Goal: Contribute content

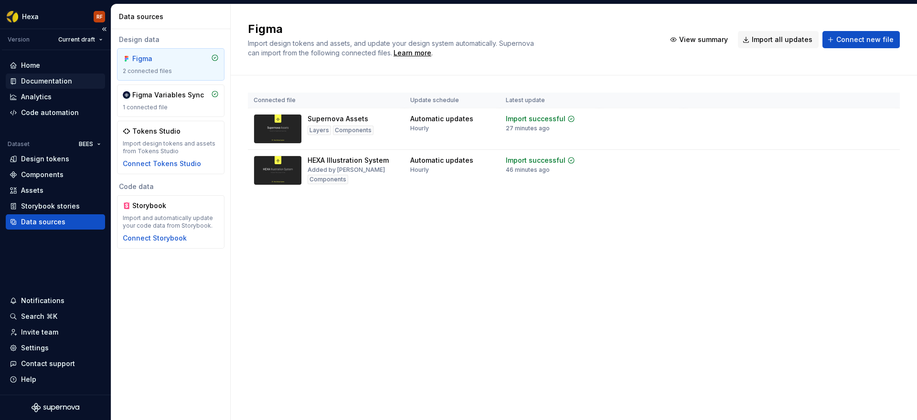
click at [53, 81] on div "Documentation" at bounding box center [46, 81] width 51 height 10
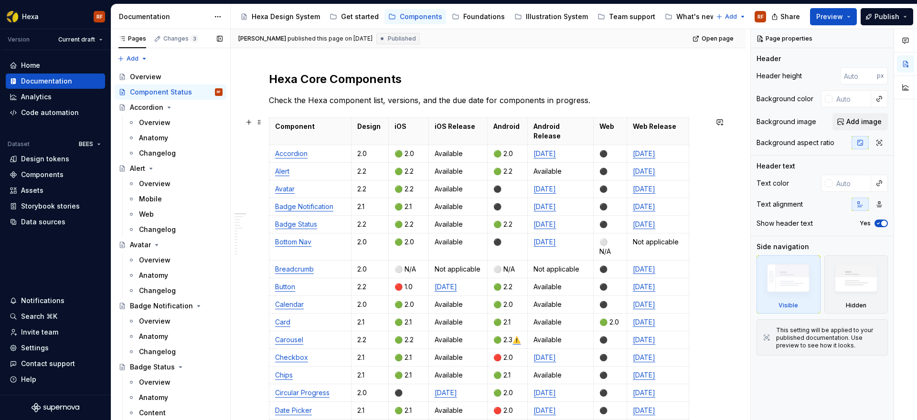
scroll to position [116, 0]
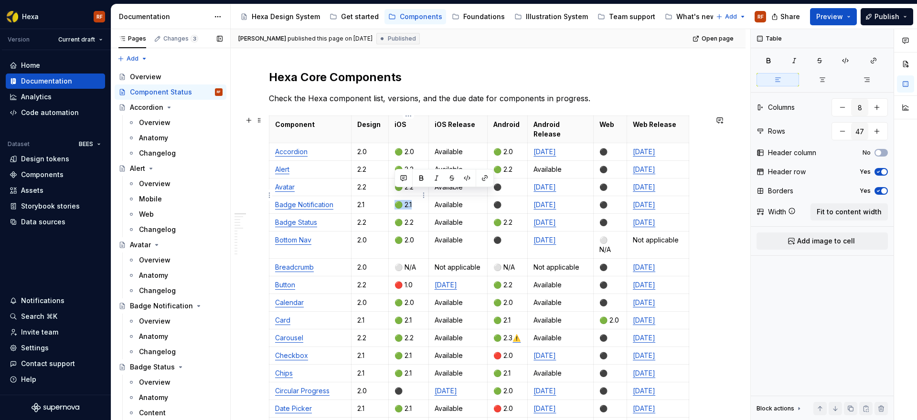
drag, startPoint x: 416, startPoint y: 196, endPoint x: 398, endPoint y: 196, distance: 18.6
click at [397, 200] on p "🟢 2.1" at bounding box center [408, 205] width 28 height 10
drag, startPoint x: 503, startPoint y: 194, endPoint x: 495, endPoint y: 194, distance: 8.1
click at [495, 200] on p "⚫️" at bounding box center [507, 205] width 28 height 10
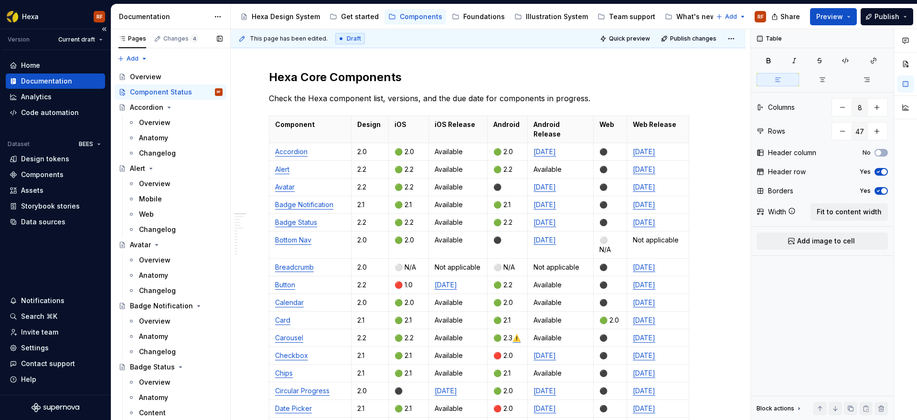
type textarea "*"
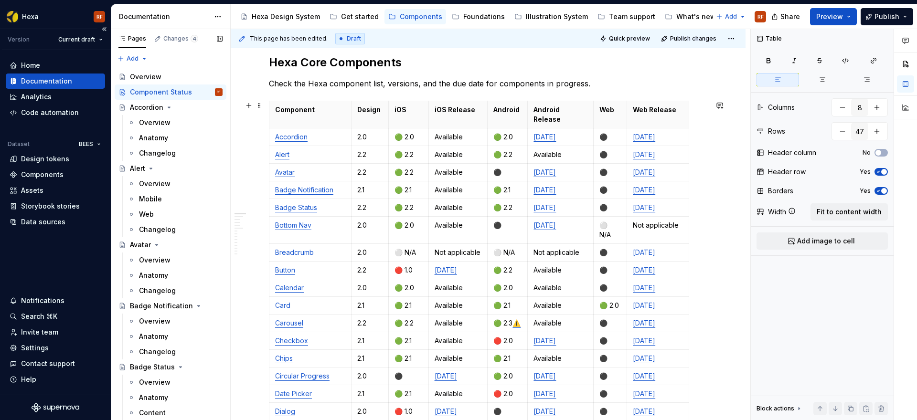
scroll to position [145, 0]
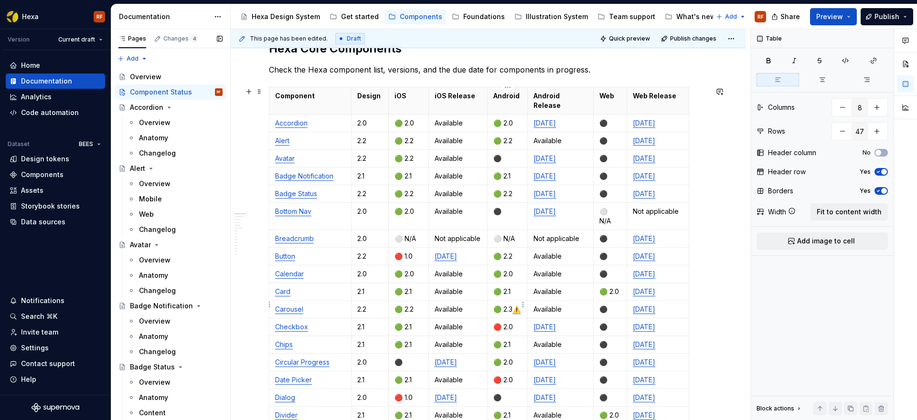
click at [512, 310] on link "⚠️" at bounding box center [516, 309] width 8 height 8
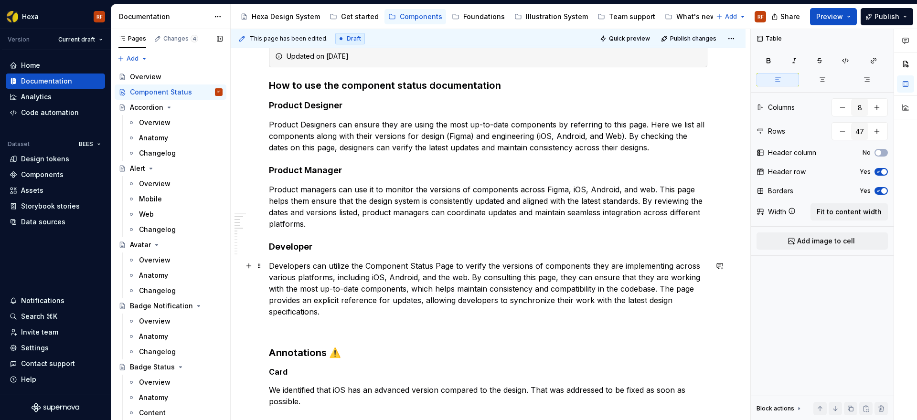
scroll to position [1202, 0]
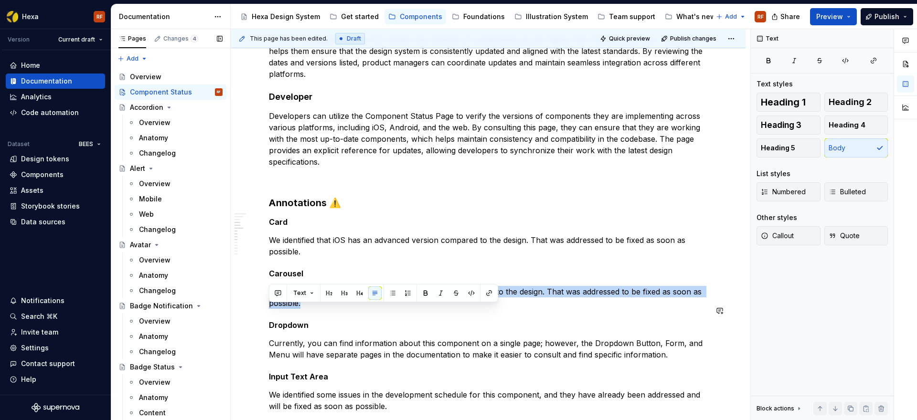
drag, startPoint x: 306, startPoint y: 325, endPoint x: 268, endPoint y: 303, distance: 43.4
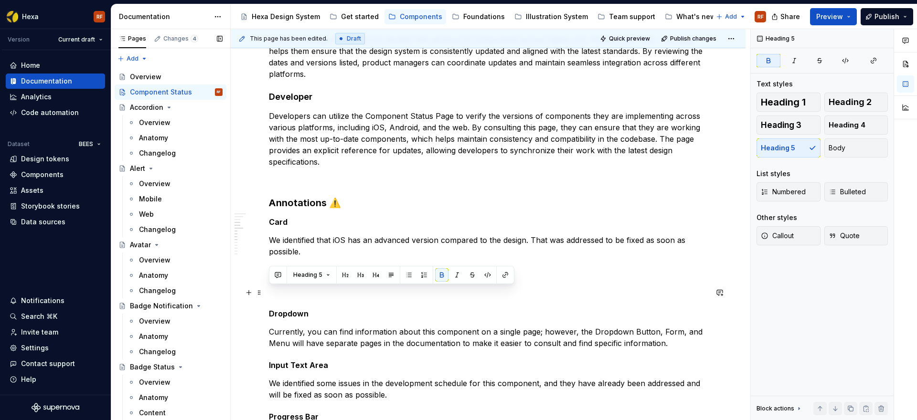
drag, startPoint x: 277, startPoint y: 293, endPoint x: 274, endPoint y: 300, distance: 8.1
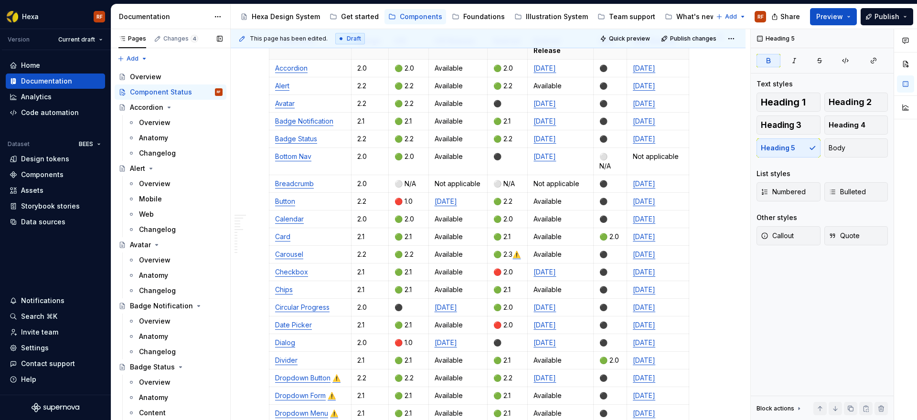
scroll to position [158, 0]
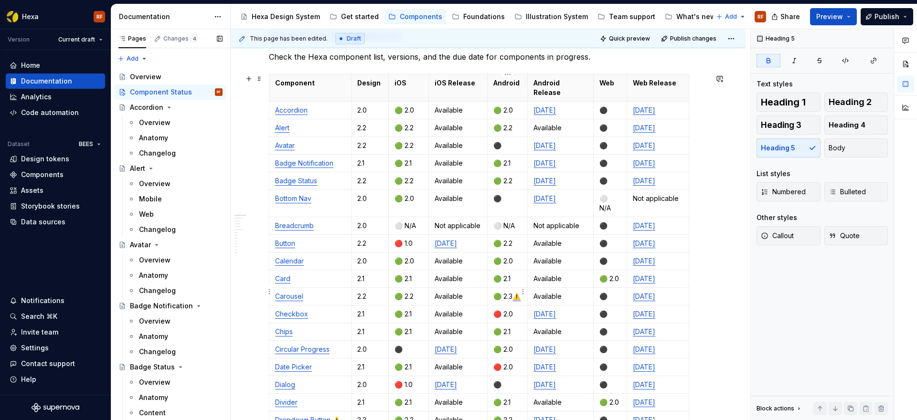
click at [507, 298] on p "🟢 2.3 ⚠️" at bounding box center [507, 297] width 28 height 10
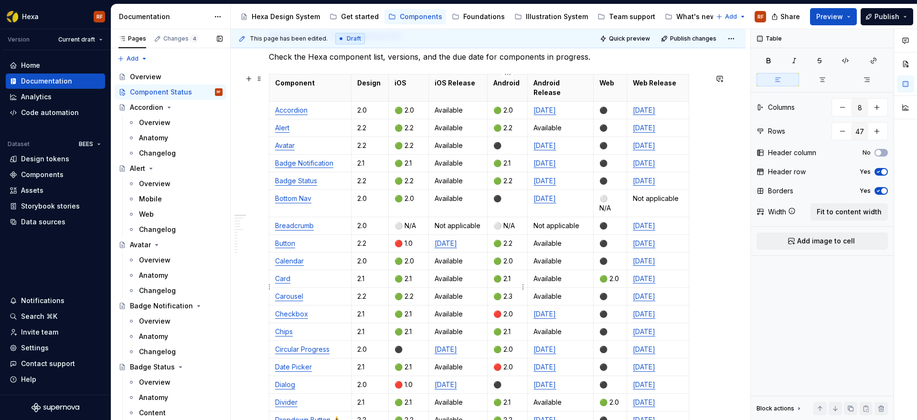
click at [513, 292] on p "🟢 2.3" at bounding box center [507, 297] width 28 height 10
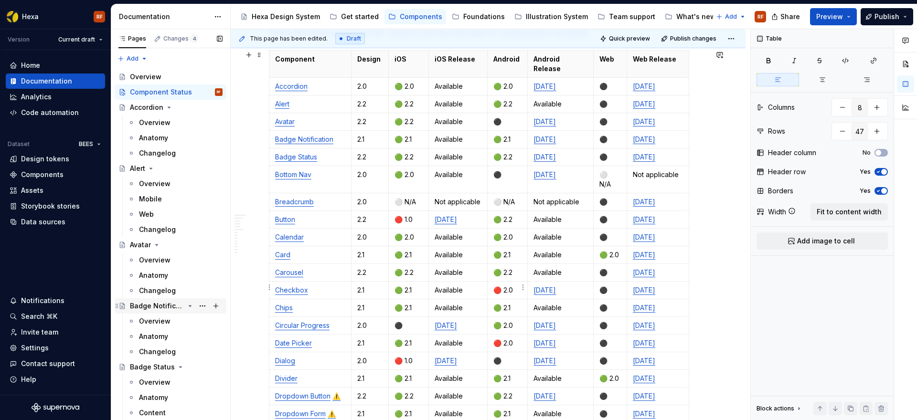
scroll to position [197, 0]
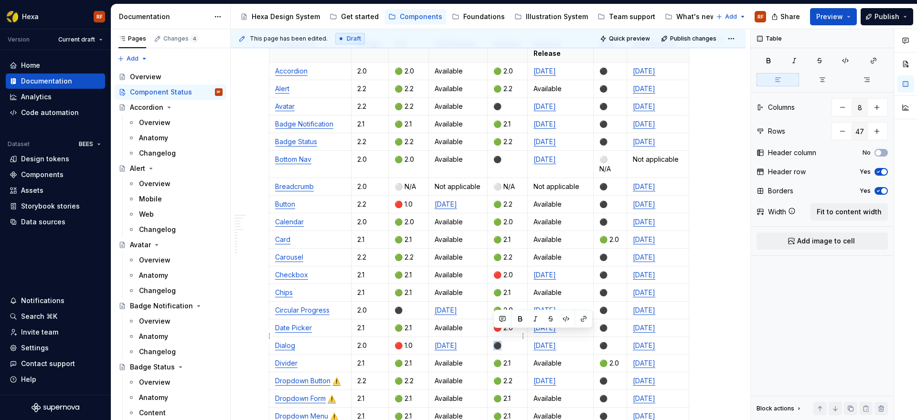
click at [497, 341] on p "⚫️" at bounding box center [507, 346] width 28 height 10
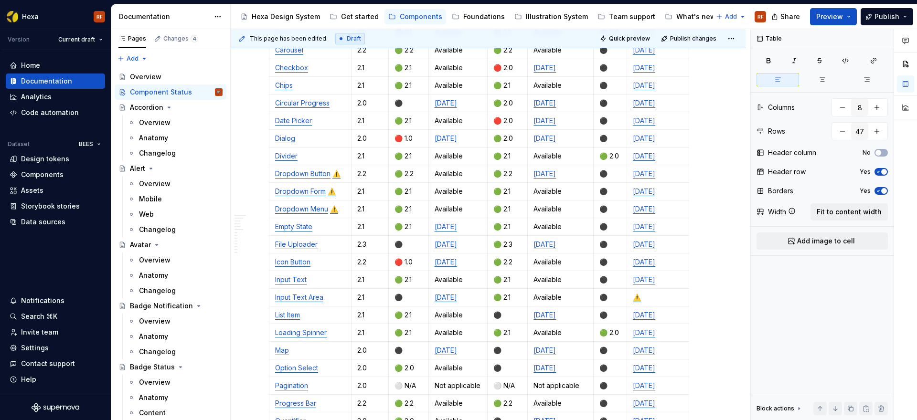
scroll to position [402, 0]
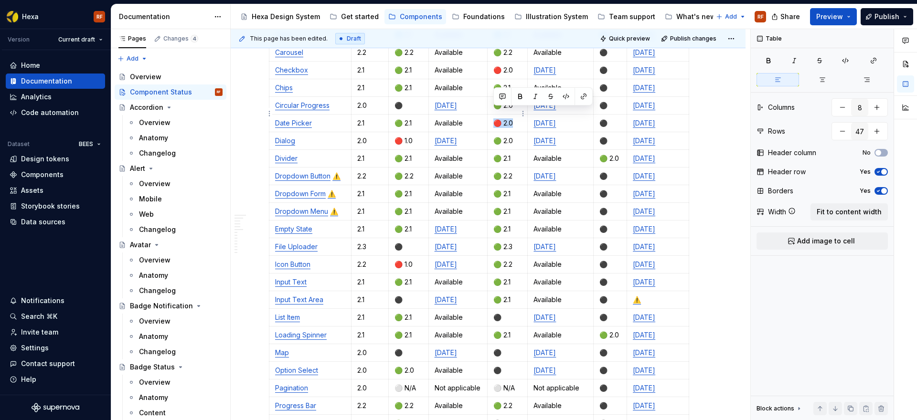
drag, startPoint x: 514, startPoint y: 114, endPoint x: 498, endPoint y: 113, distance: 16.7
click at [498, 118] on p "🔴 2.0" at bounding box center [507, 123] width 28 height 10
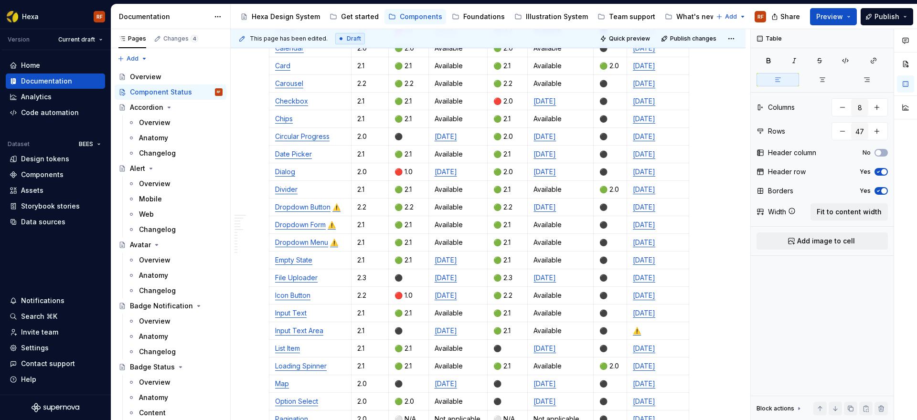
scroll to position [371, 0]
drag, startPoint x: 518, startPoint y: 92, endPoint x: 497, endPoint y: 92, distance: 20.5
click at [497, 97] on p "🔴 2.0" at bounding box center [507, 102] width 28 height 10
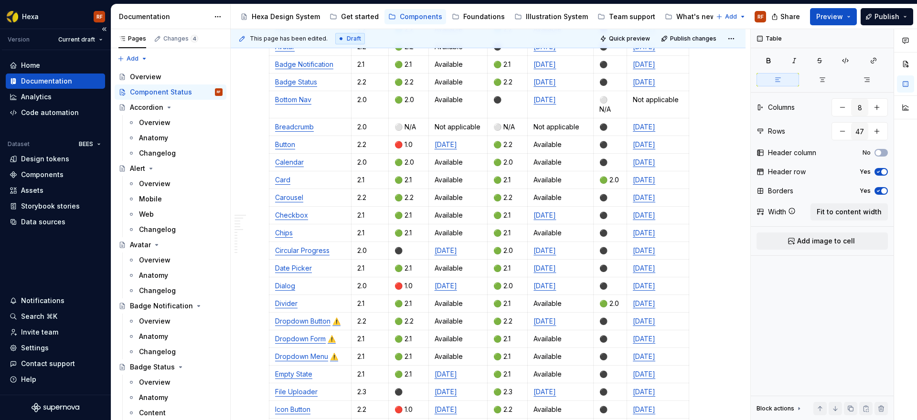
scroll to position [265, 0]
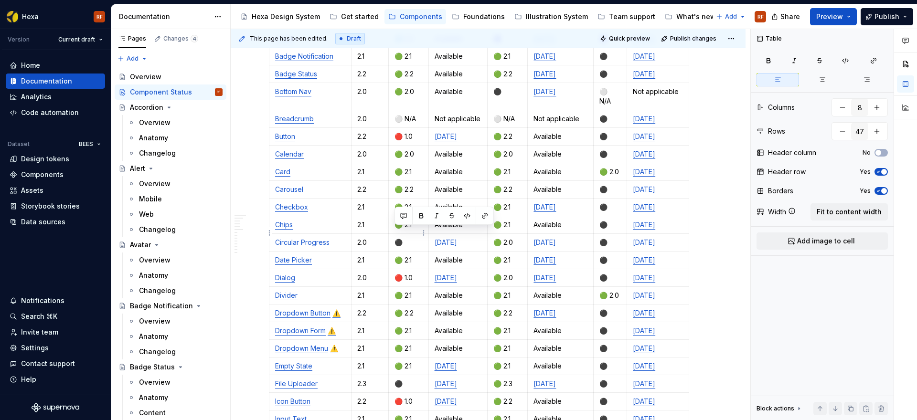
drag, startPoint x: 404, startPoint y: 232, endPoint x: 397, endPoint y: 232, distance: 7.2
click at [397, 238] on p "⚫️" at bounding box center [408, 243] width 28 height 10
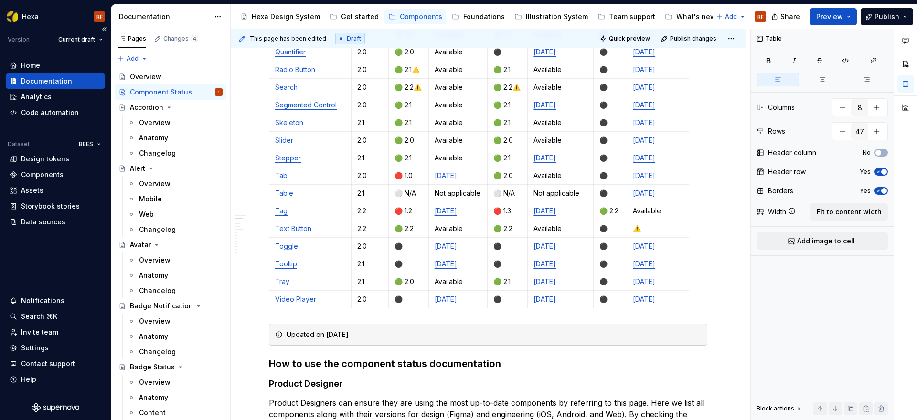
scroll to position [784, 0]
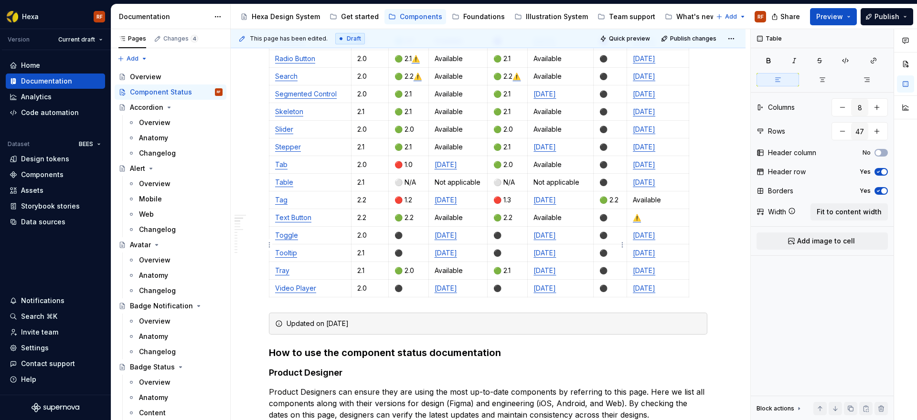
click at [604, 240] on p "⚫️" at bounding box center [609, 236] width 21 height 10
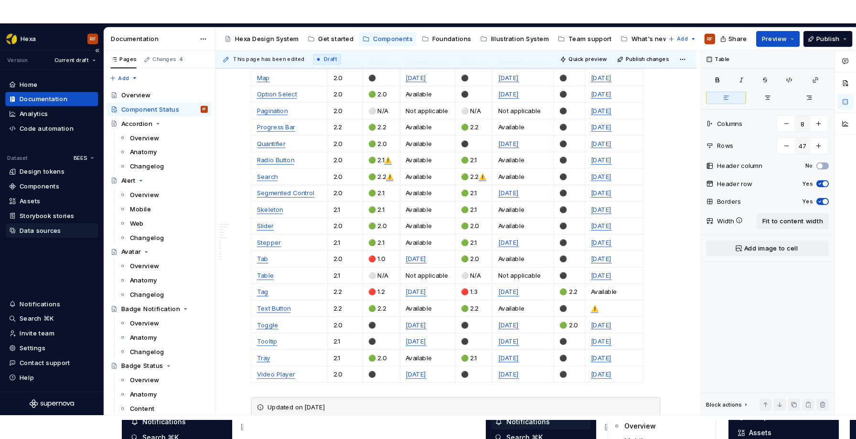
scroll to position [709, 0]
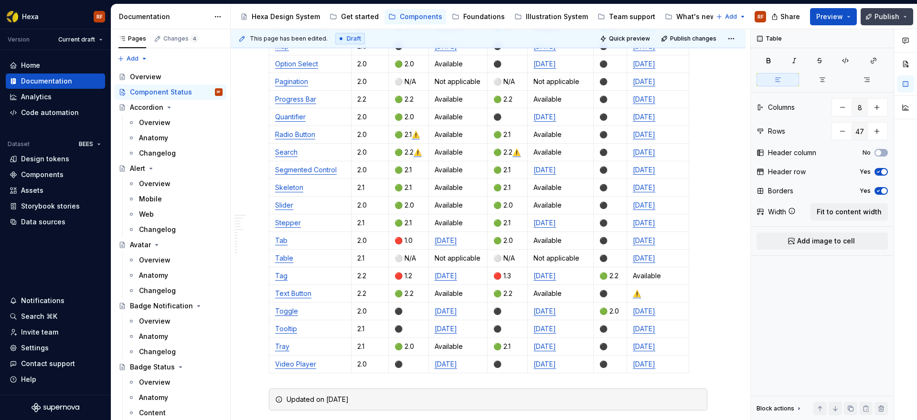
click at [879, 18] on span "Publish" at bounding box center [886, 17] width 25 height 10
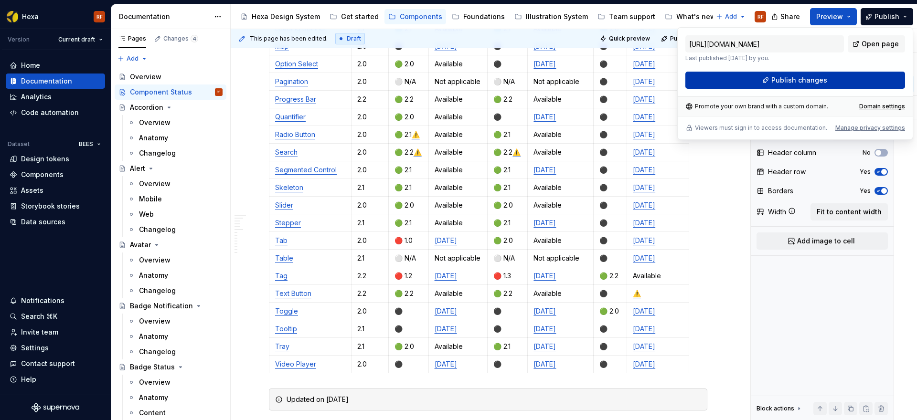
click at [799, 81] on span "Publish changes" at bounding box center [799, 80] width 56 height 10
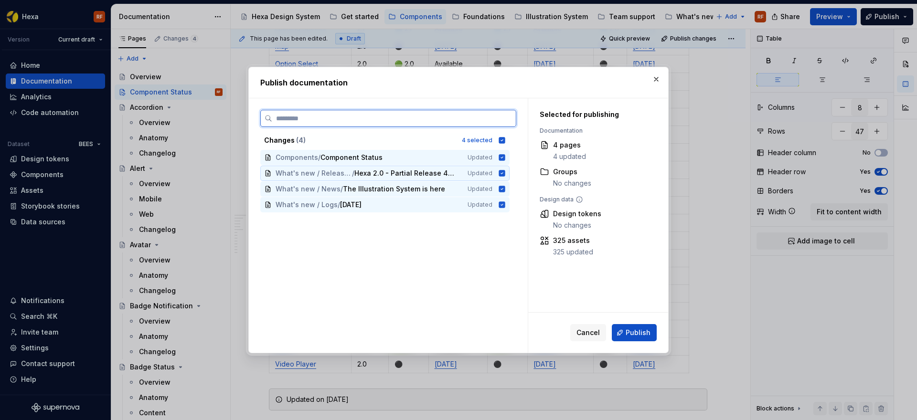
click at [505, 174] on icon at bounding box center [502, 173] width 6 height 6
click at [505, 191] on icon at bounding box center [502, 189] width 6 height 6
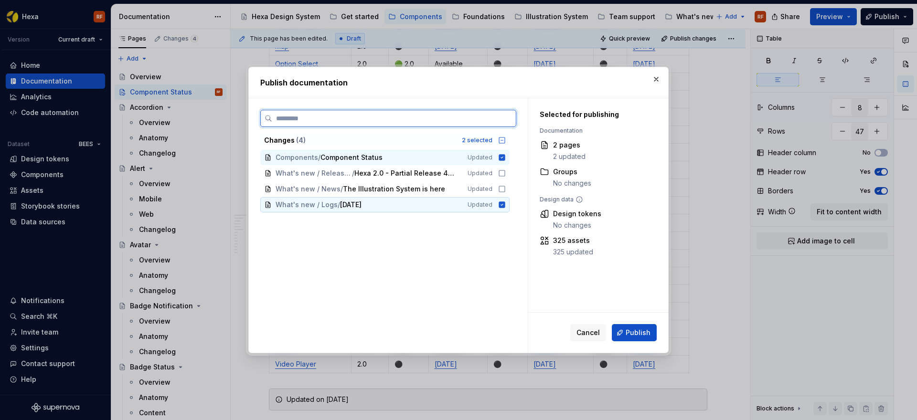
click at [505, 206] on icon at bounding box center [502, 204] width 6 height 6
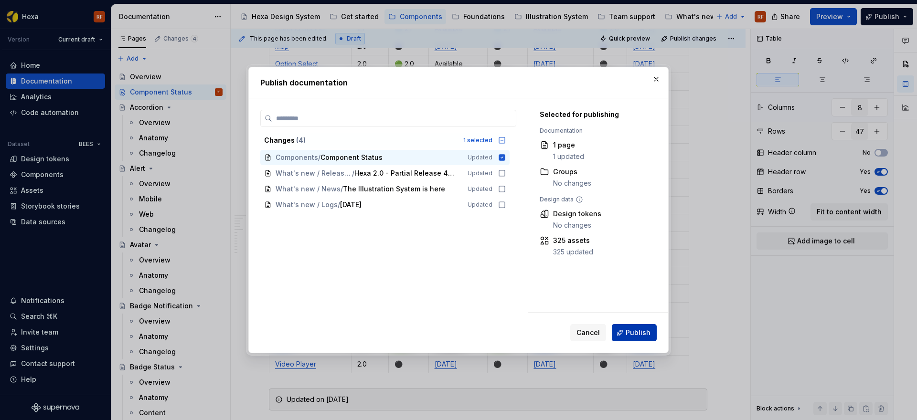
click at [642, 339] on button "Publish" at bounding box center [634, 332] width 45 height 17
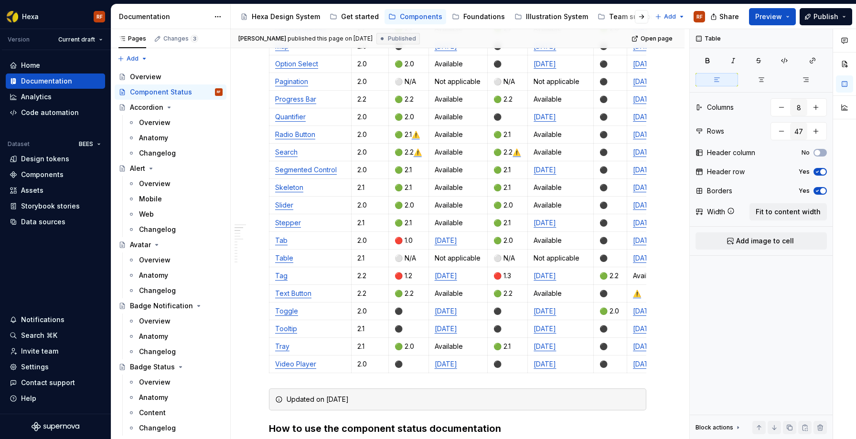
type textarea "*"
